Goal: Navigation & Orientation: Find specific page/section

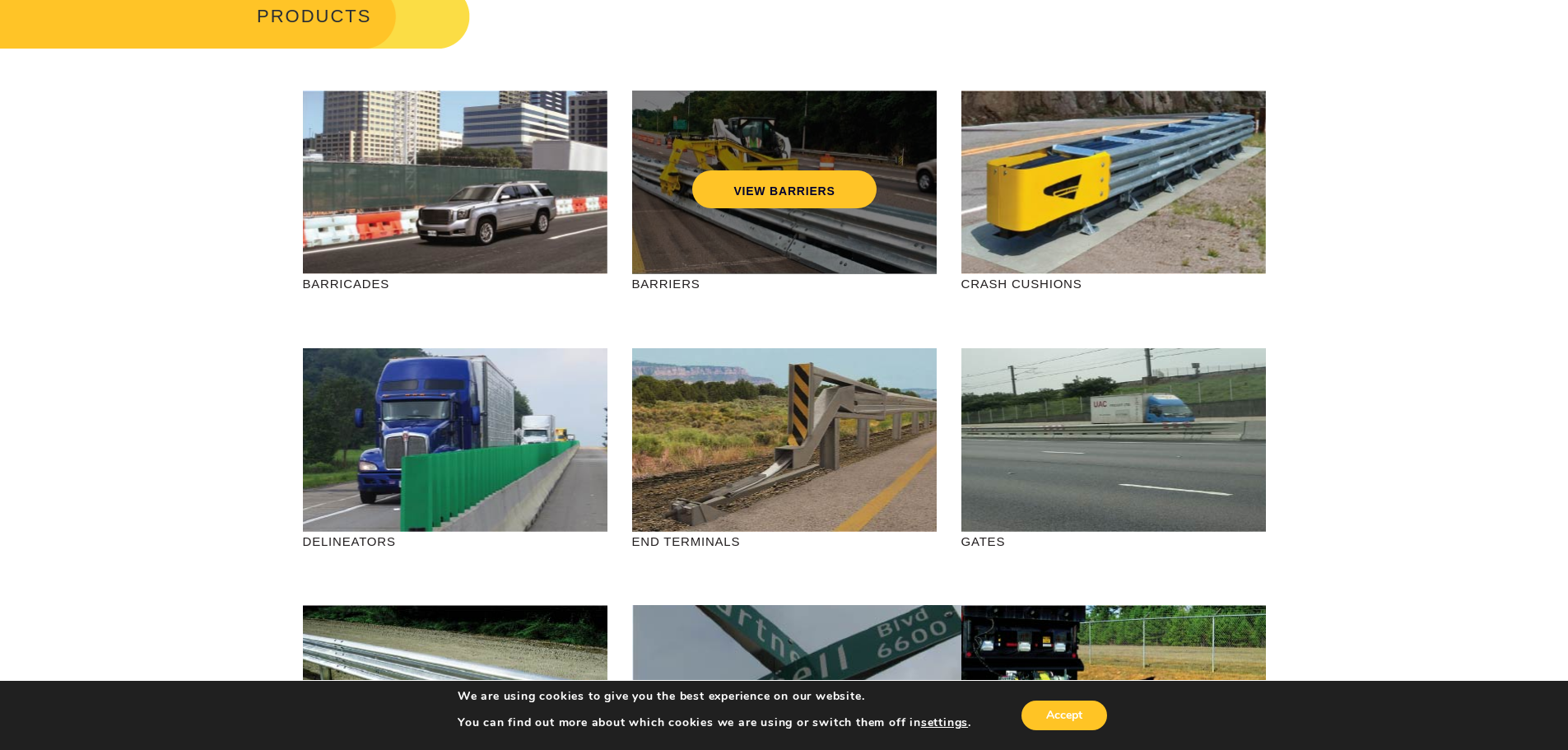
scroll to position [83, 0]
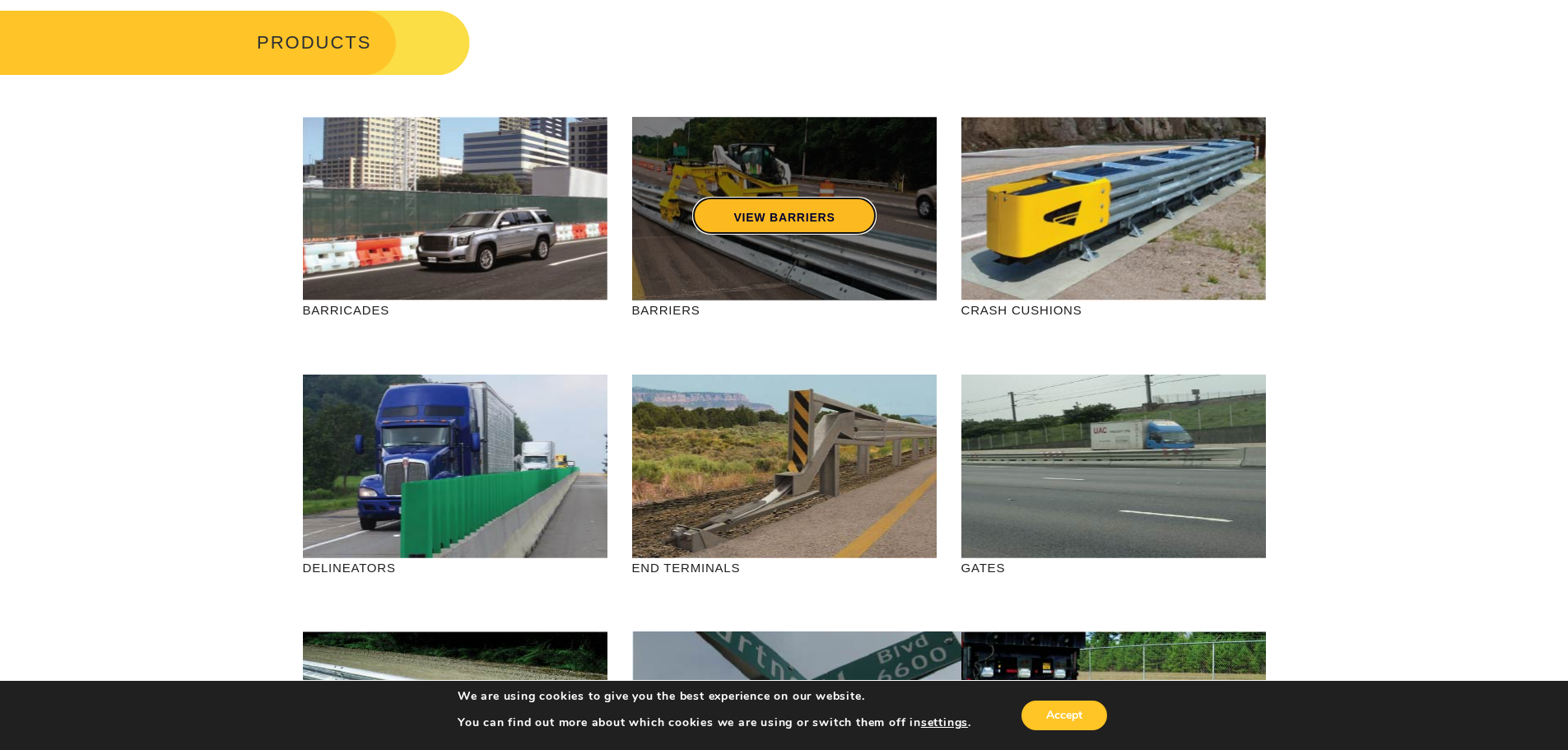
click at [739, 205] on link "VIEW BARRIERS" at bounding box center [784, 215] width 184 height 38
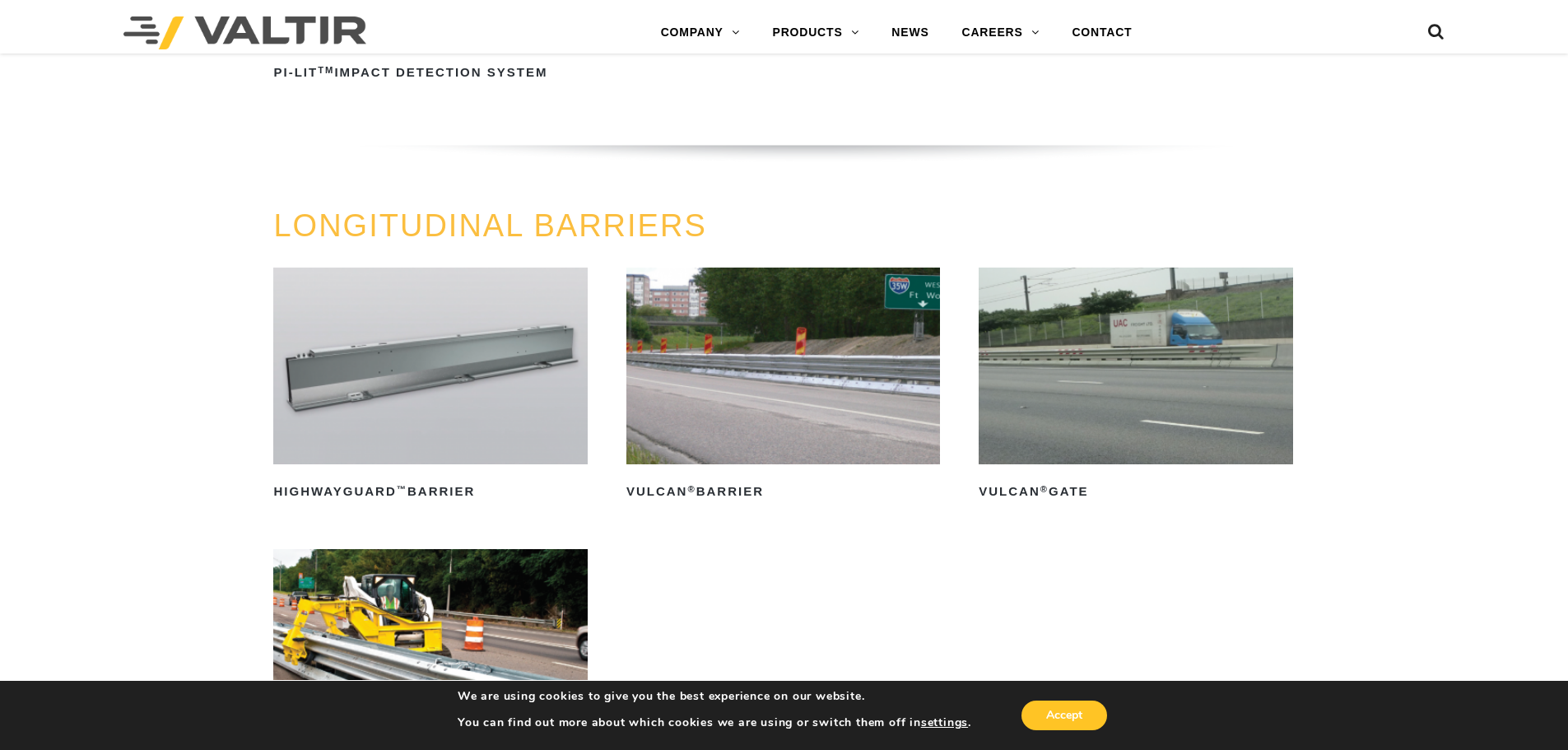
scroll to position [1650, 0]
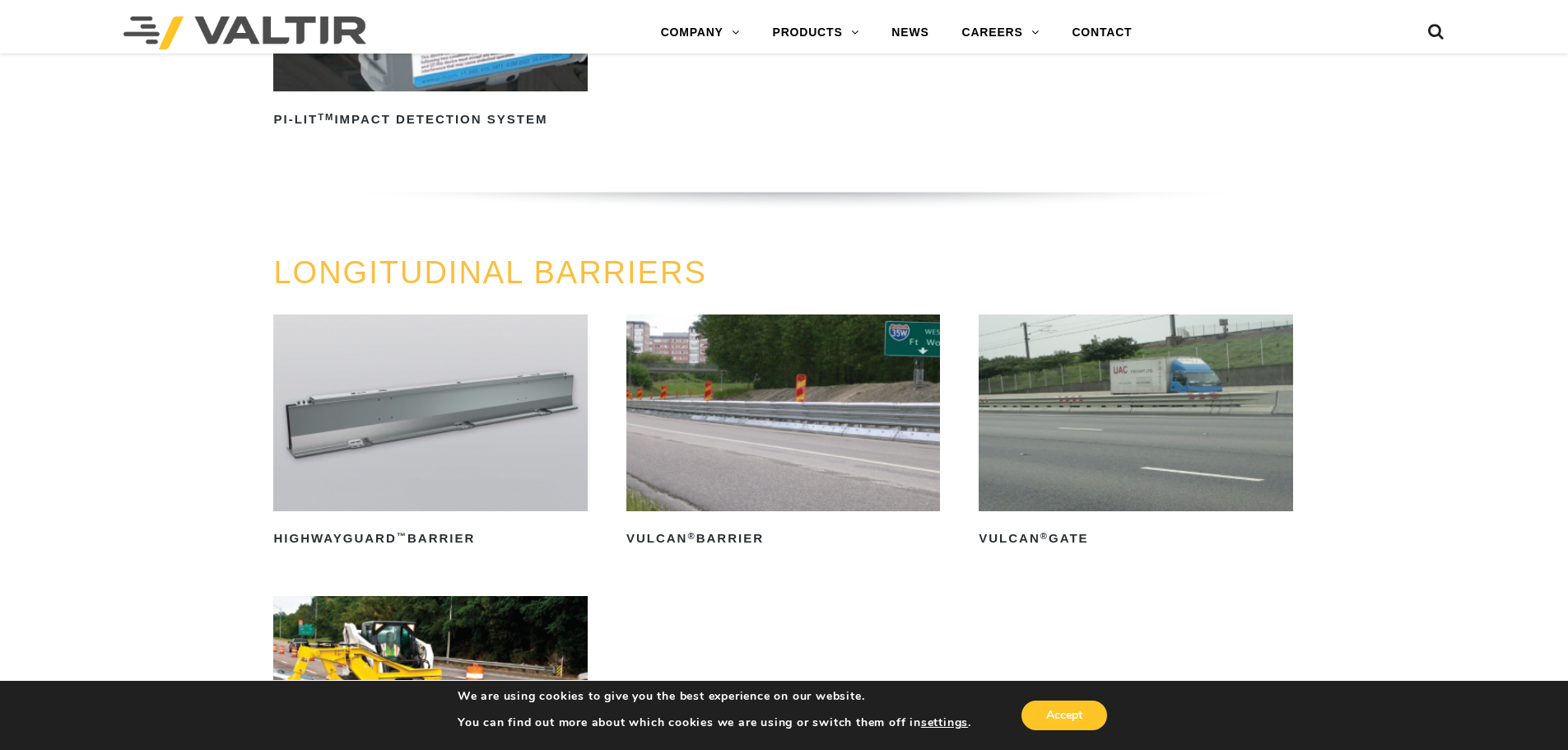
click at [497, 447] on img at bounding box center [430, 413] width 314 height 196
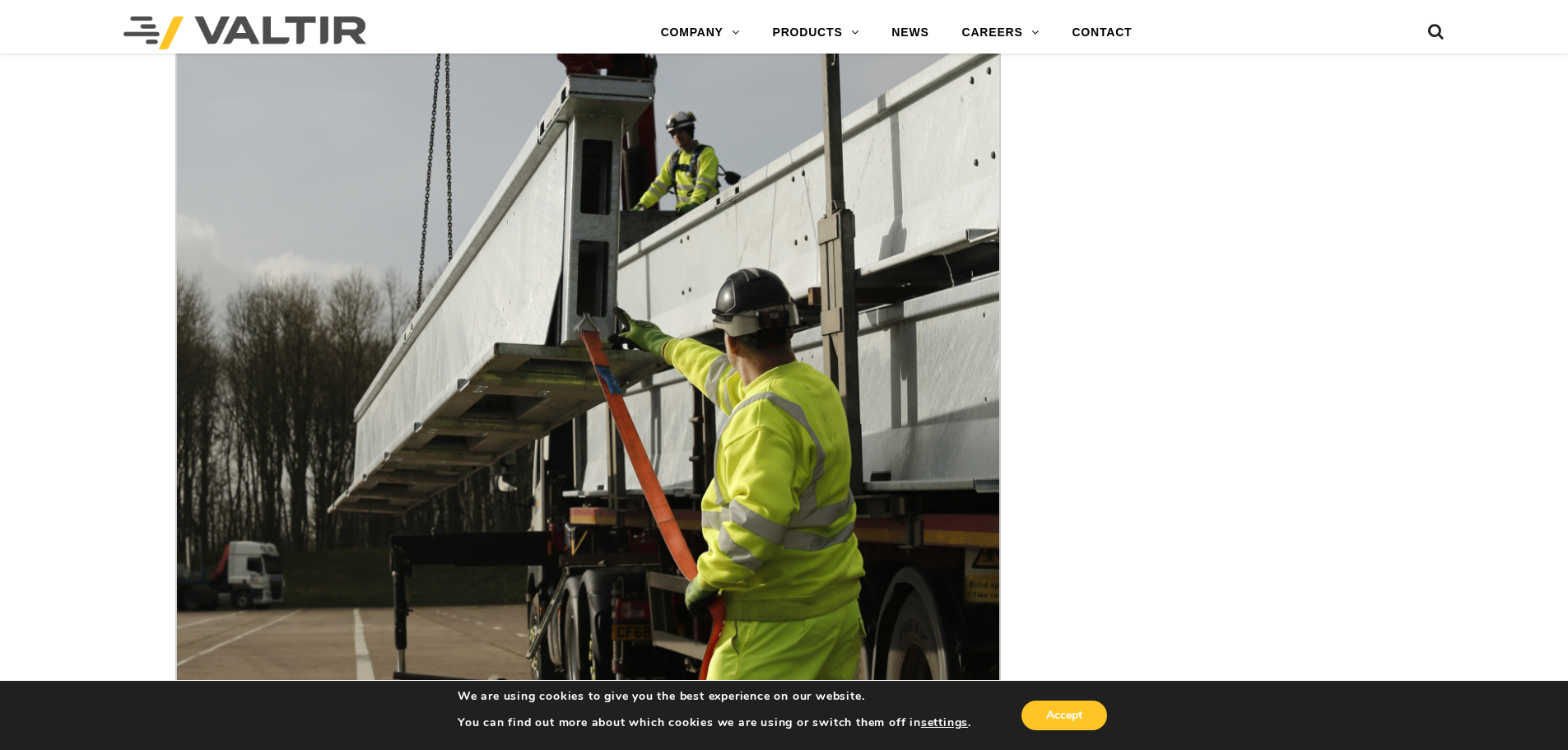
scroll to position [5514, 0]
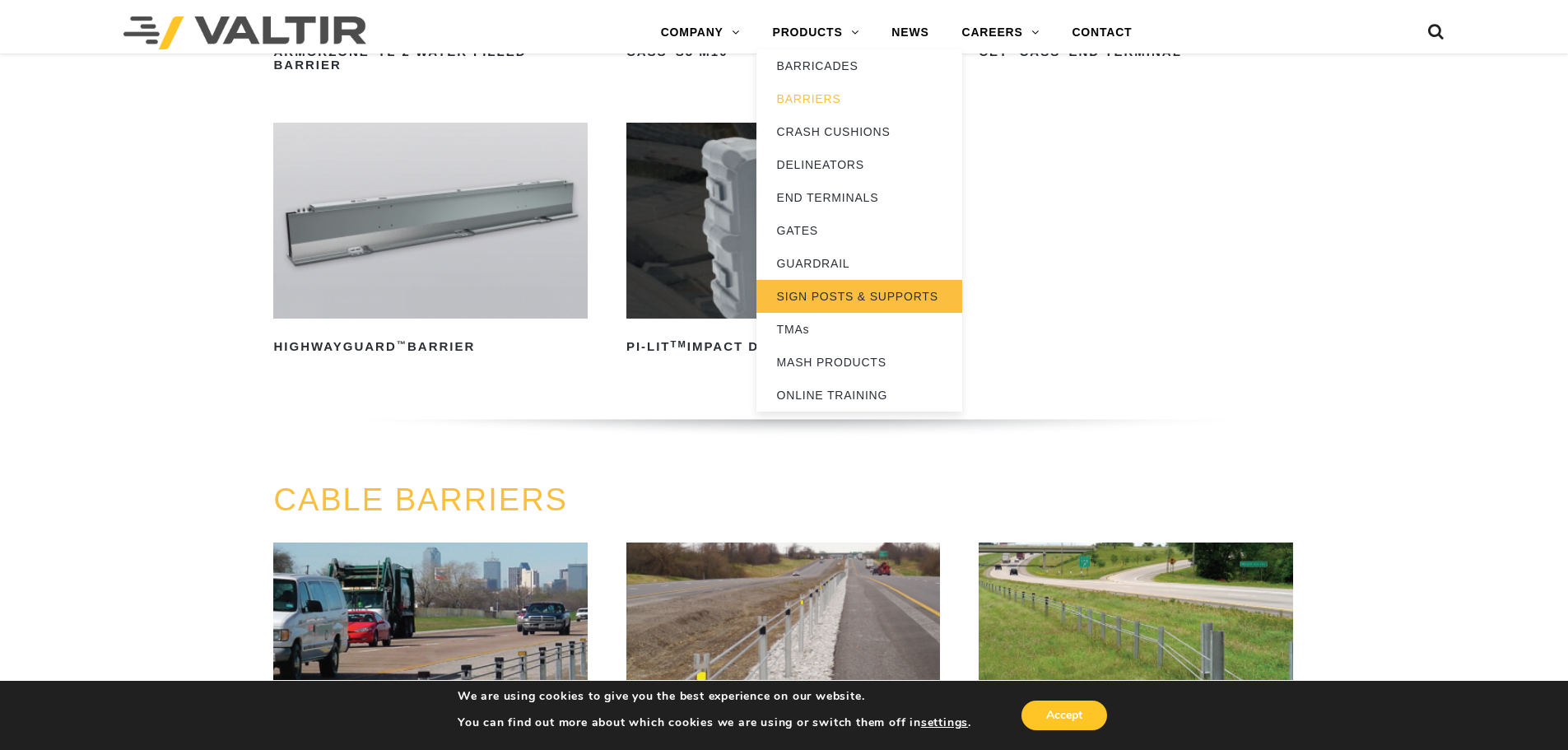
scroll to position [416, 0]
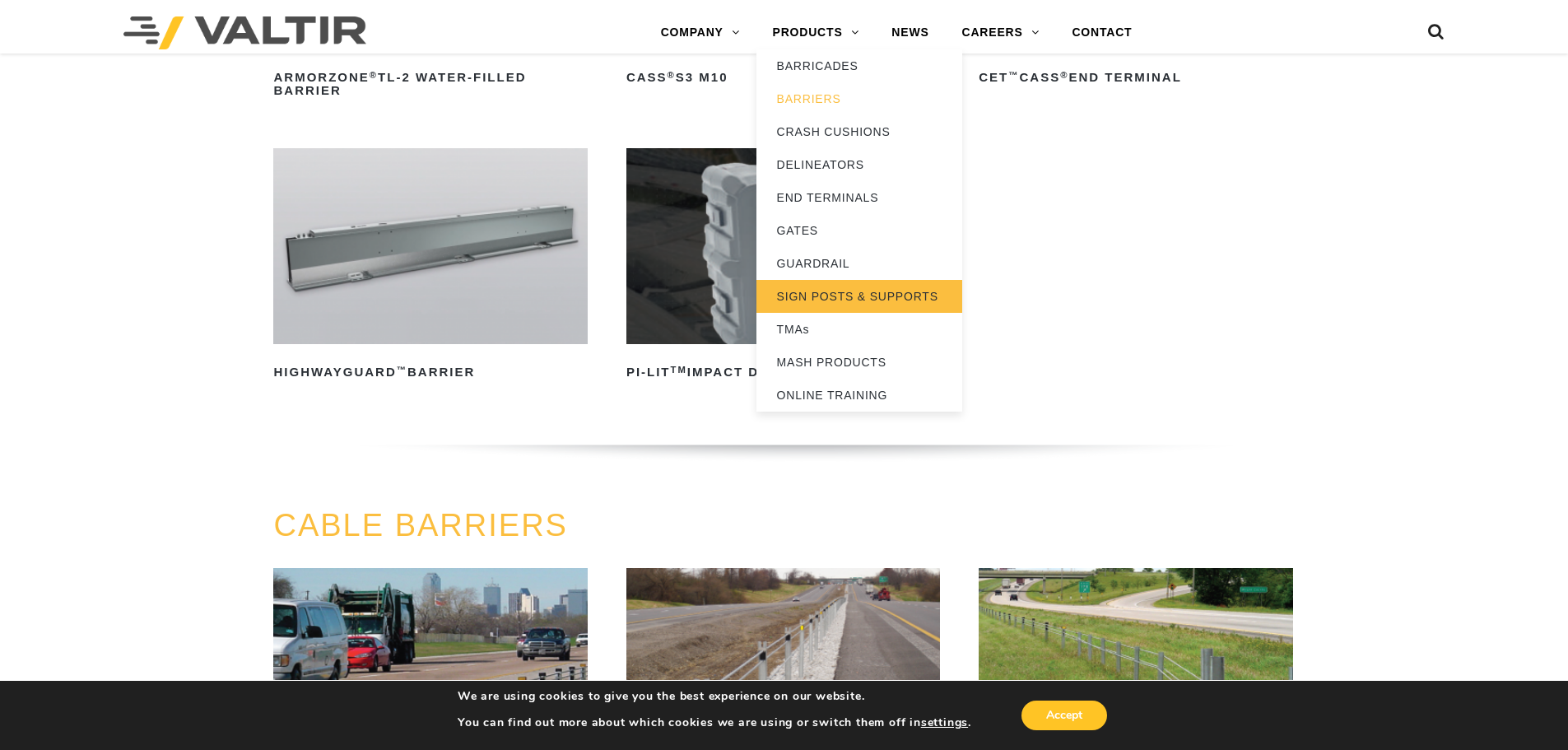
click at [884, 289] on link "SIGN POSTS & SUPPORTS" at bounding box center [859, 296] width 206 height 33
